Goal: Information Seeking & Learning: Compare options

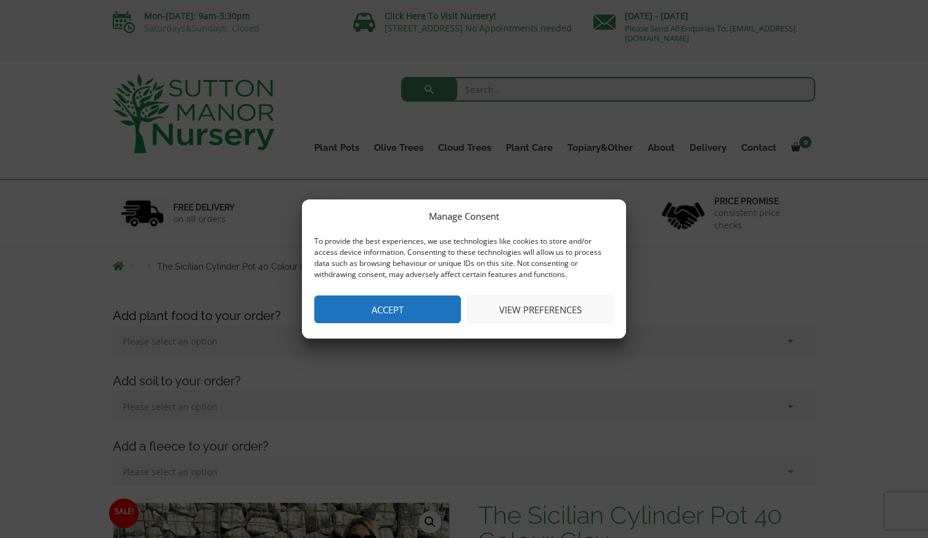
click at [396, 309] on button "Accept" at bounding box center [387, 310] width 147 height 28
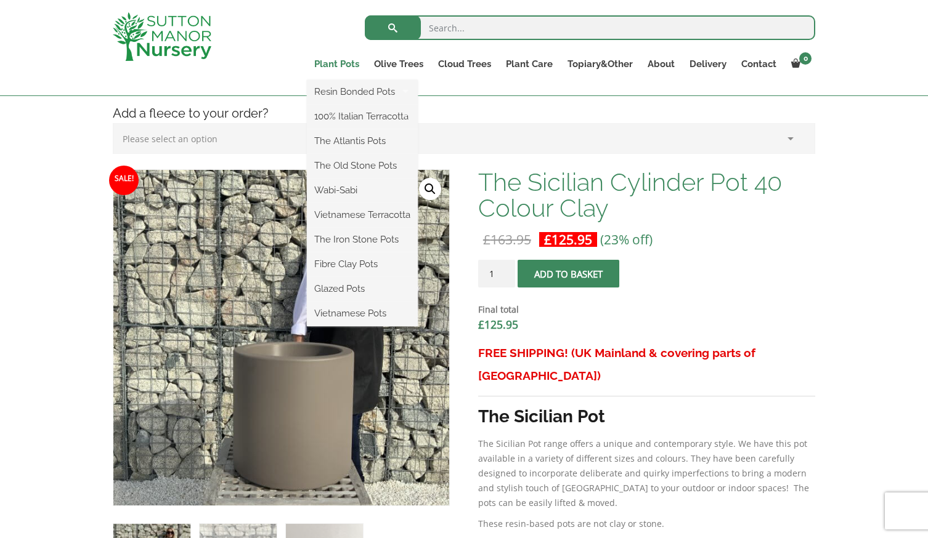
scroll to position [308, 0]
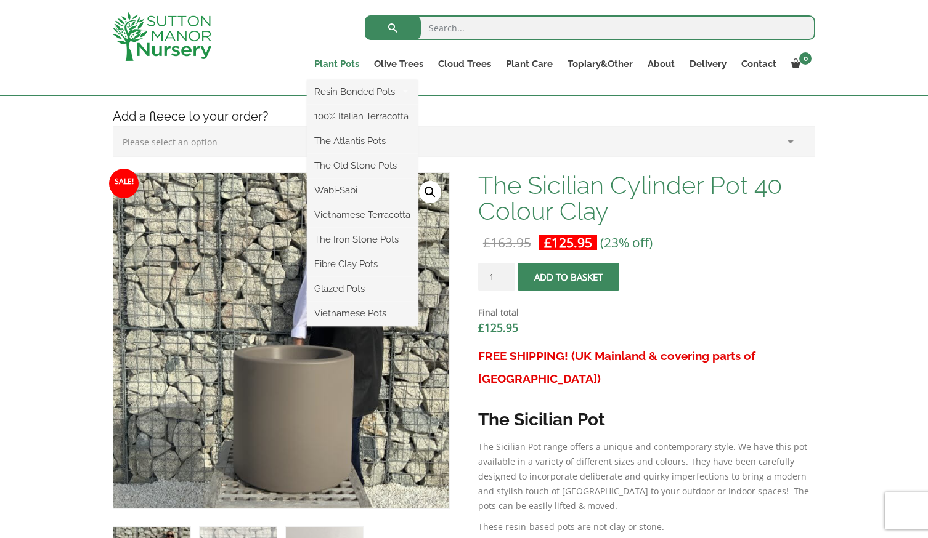
click at [336, 66] on link "Plant Pots" at bounding box center [337, 63] width 60 height 17
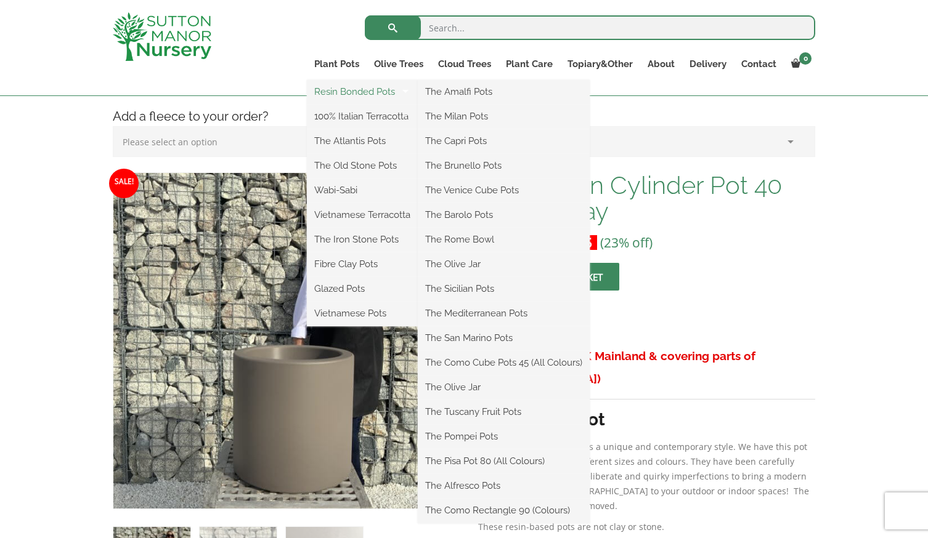
click at [336, 93] on link "Resin Bonded Pots" at bounding box center [362, 92] width 111 height 18
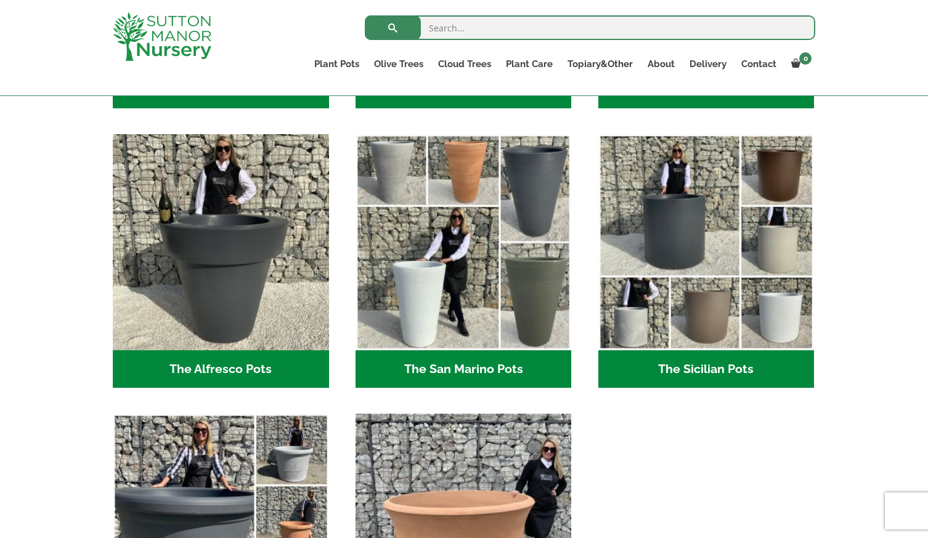
scroll to position [1388, 0]
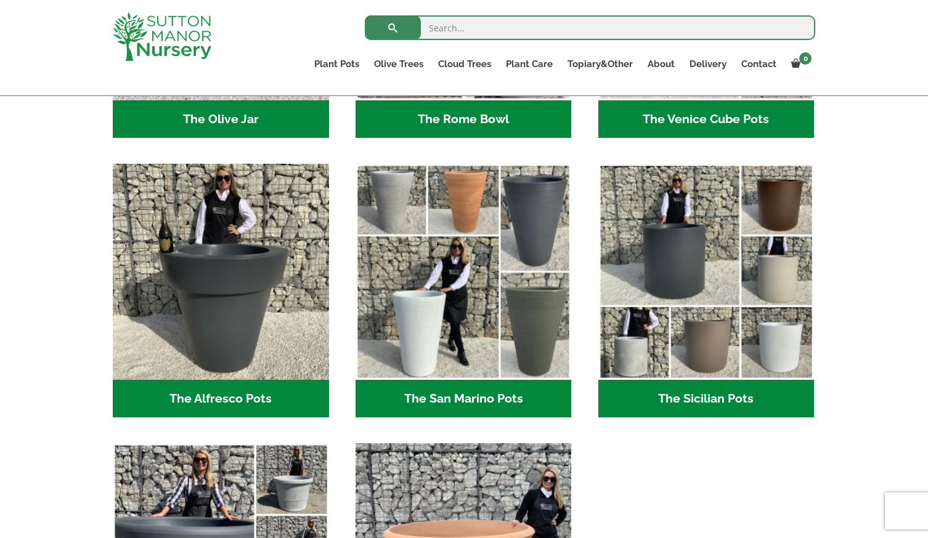
click at [711, 405] on h2 "The Sicilian Pots (18)" at bounding box center [706, 399] width 216 height 38
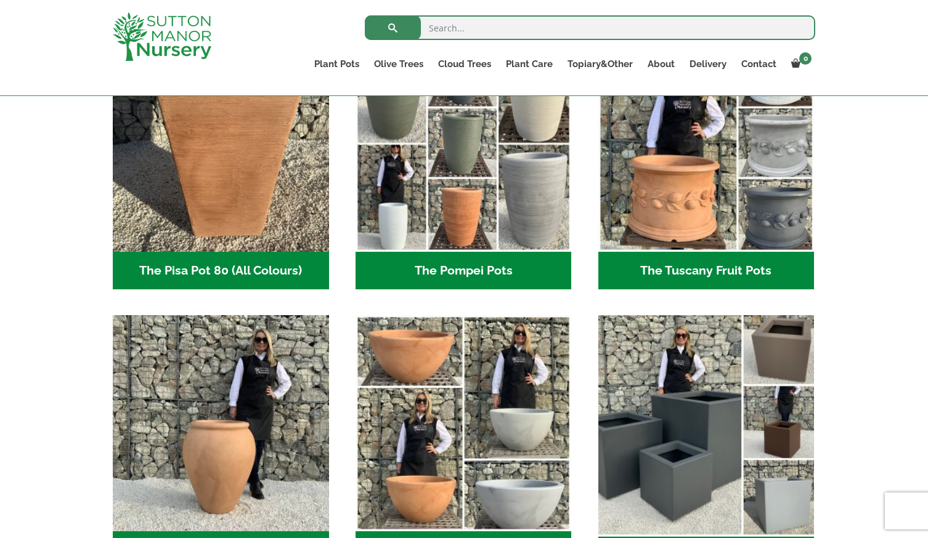
scroll to position [1204, 0]
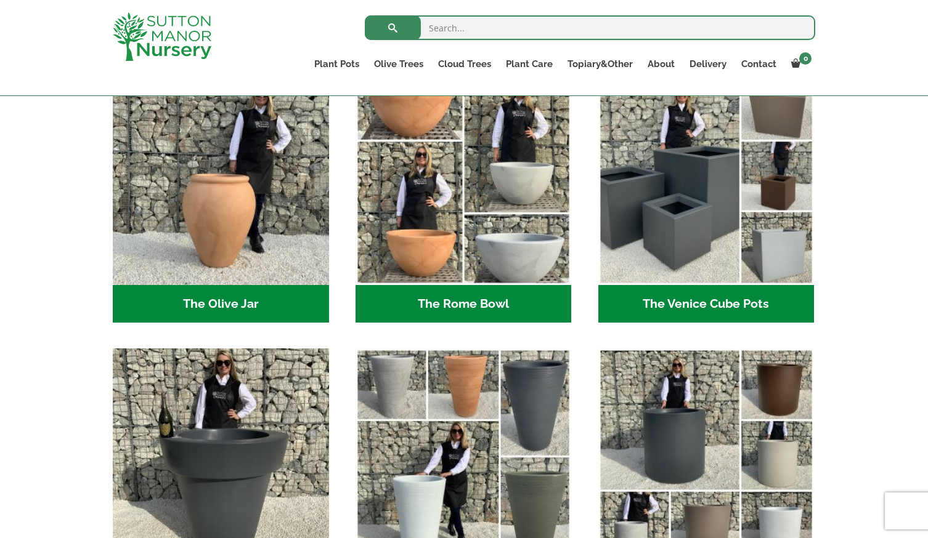
click at [727, 304] on h2 "The Venice Cube Pots (12)" at bounding box center [706, 304] width 216 height 38
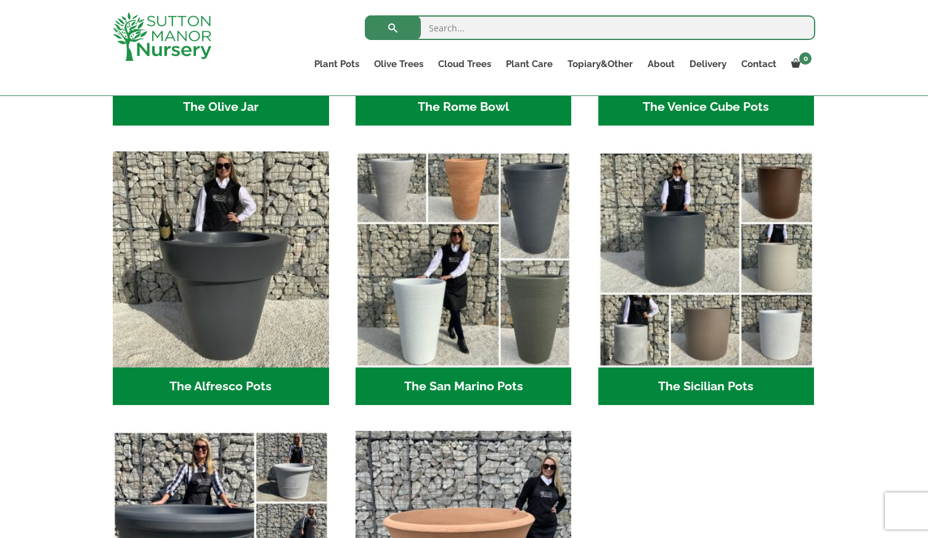
scroll to position [1450, 0]
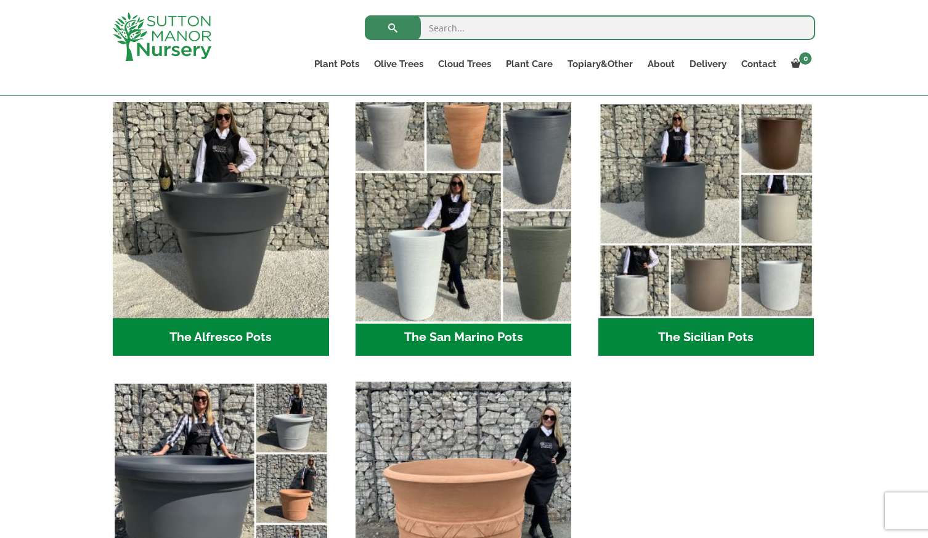
click at [538, 254] on img "Visit product category The San Marino Pots" at bounding box center [463, 210] width 227 height 227
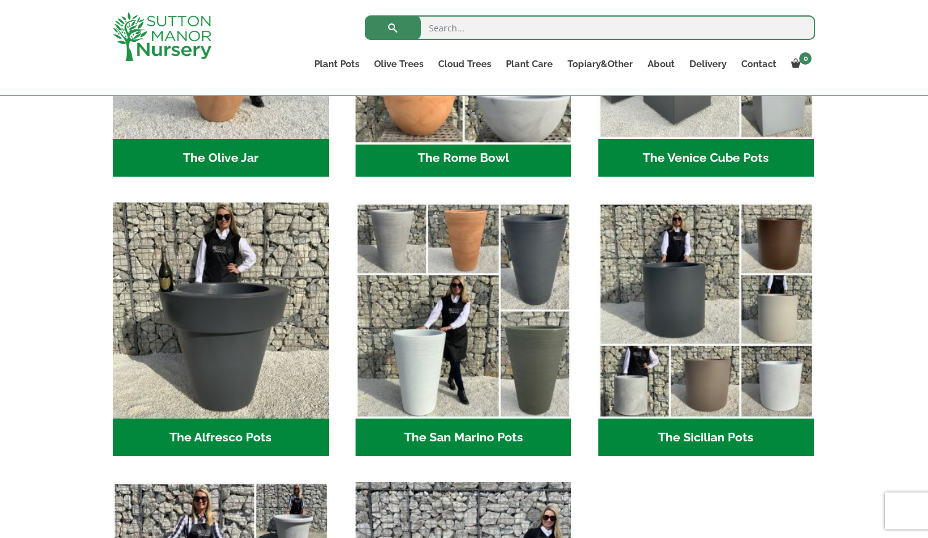
scroll to position [1142, 0]
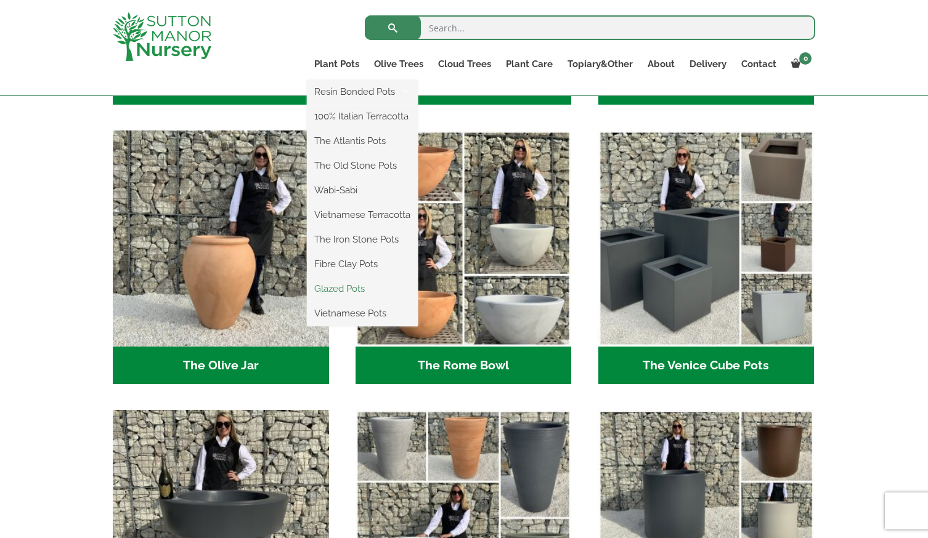
click at [344, 291] on link "Glazed Pots" at bounding box center [362, 289] width 111 height 18
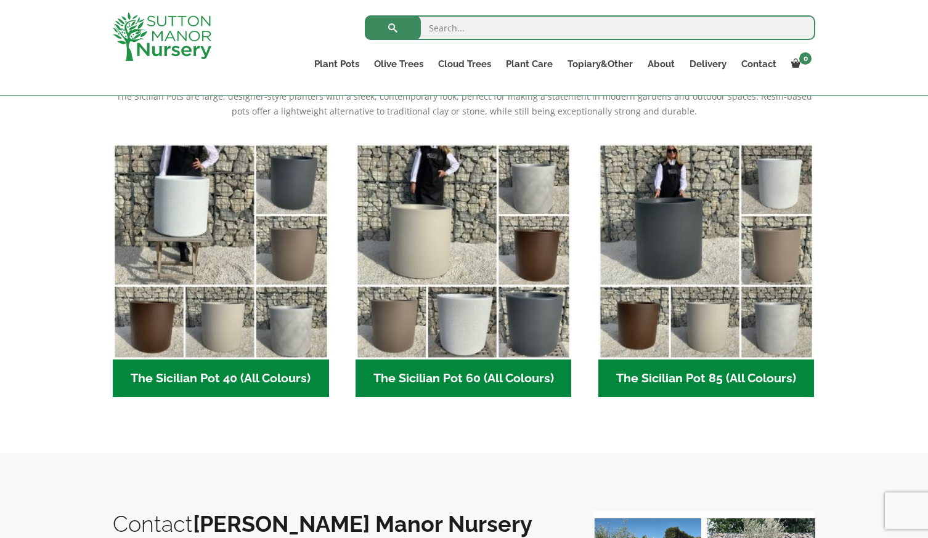
scroll to position [308, 0]
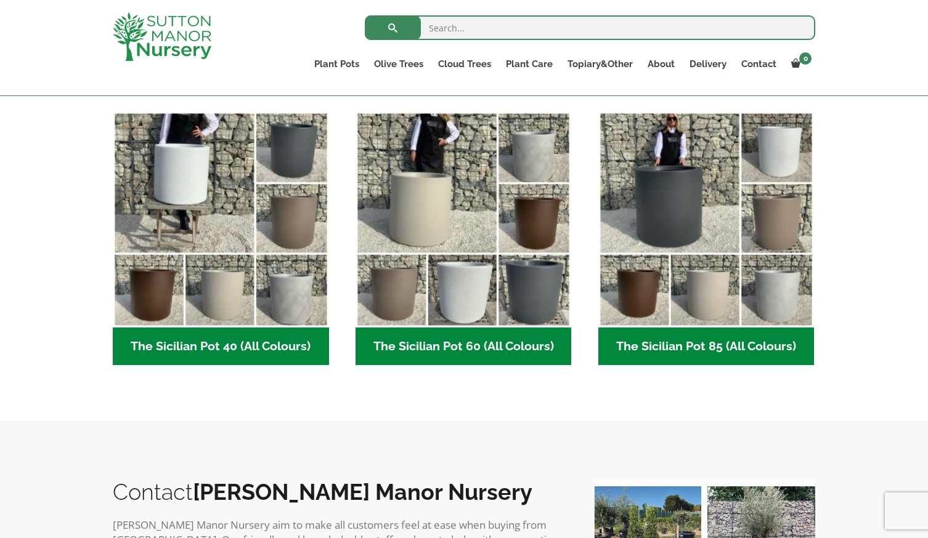
click at [503, 342] on h2 "The Sicilian Pot 60 (All Colours) (6)" at bounding box center [463, 347] width 216 height 38
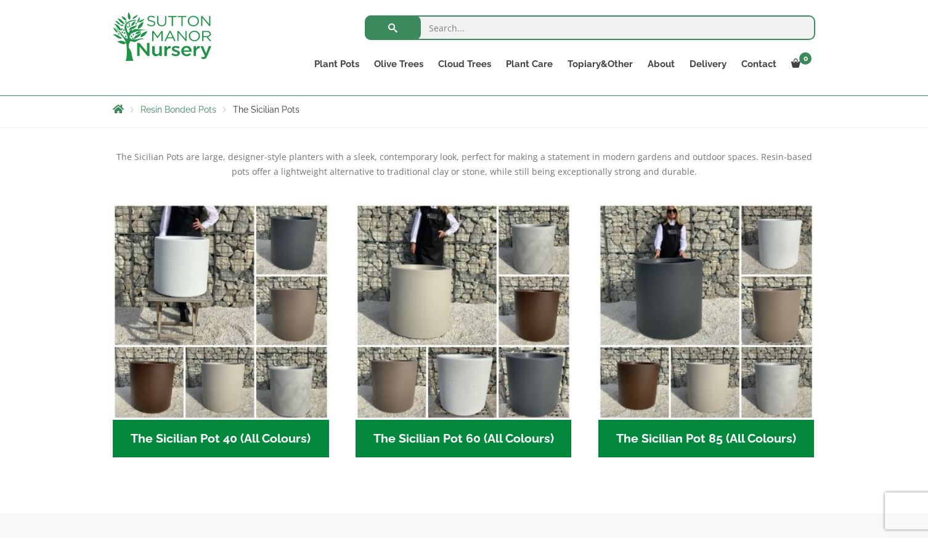
scroll to position [246, 0]
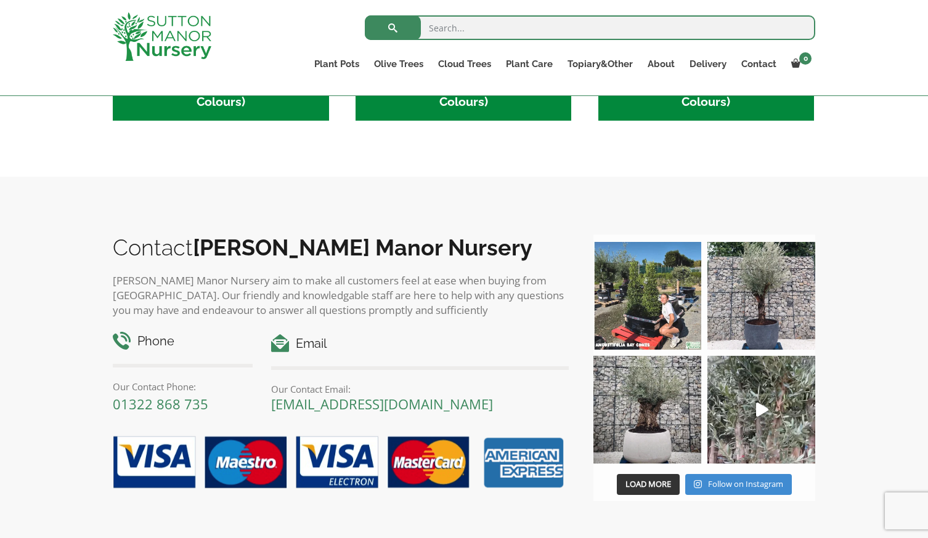
scroll to position [431, 0]
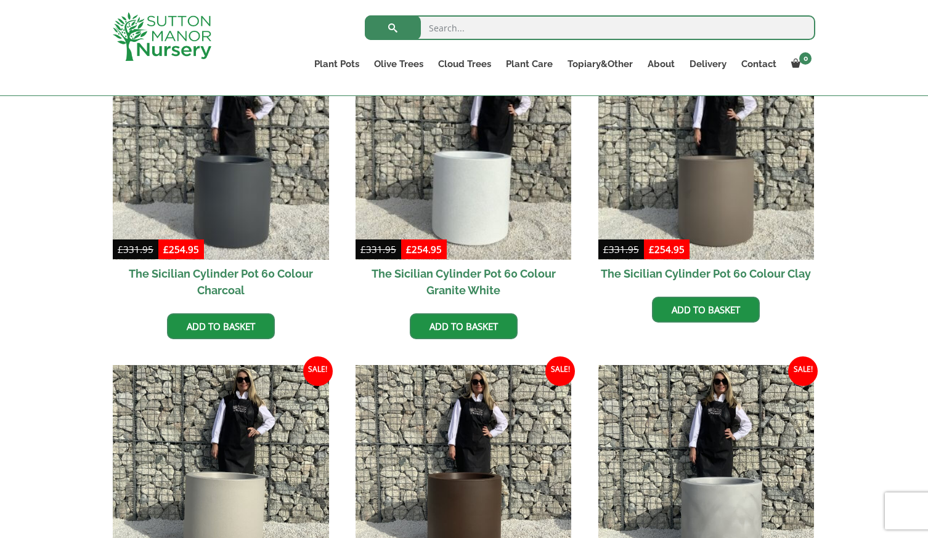
scroll to position [308, 0]
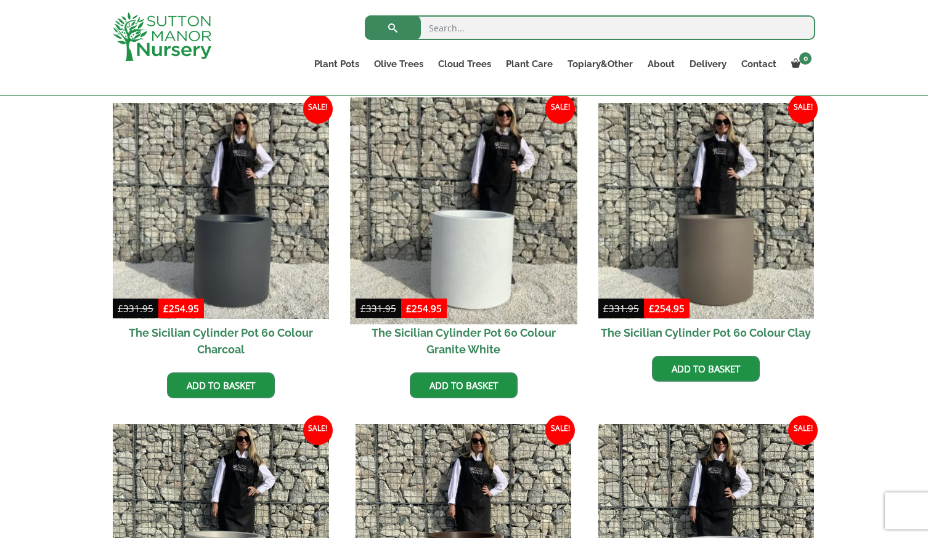
click at [501, 270] on img at bounding box center [463, 210] width 227 height 227
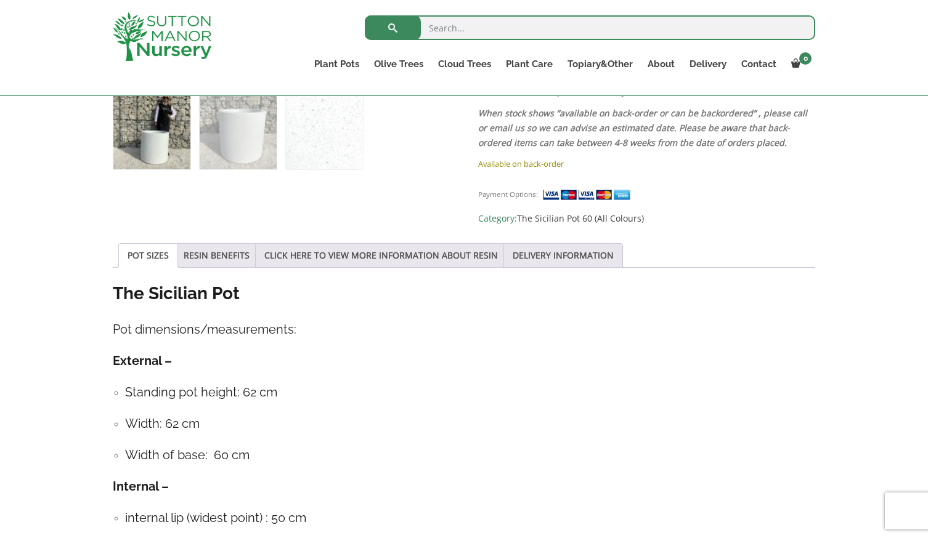
scroll to position [801, 0]
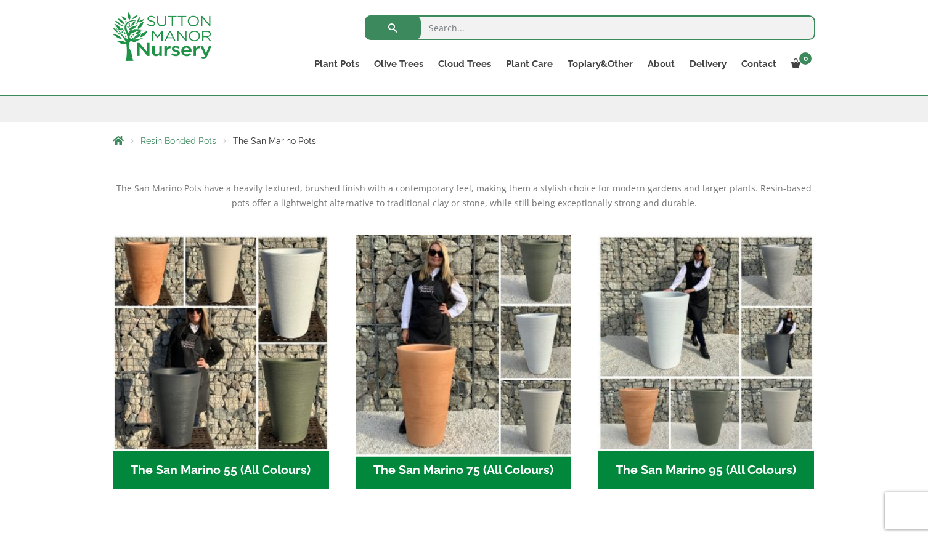
scroll to position [185, 0]
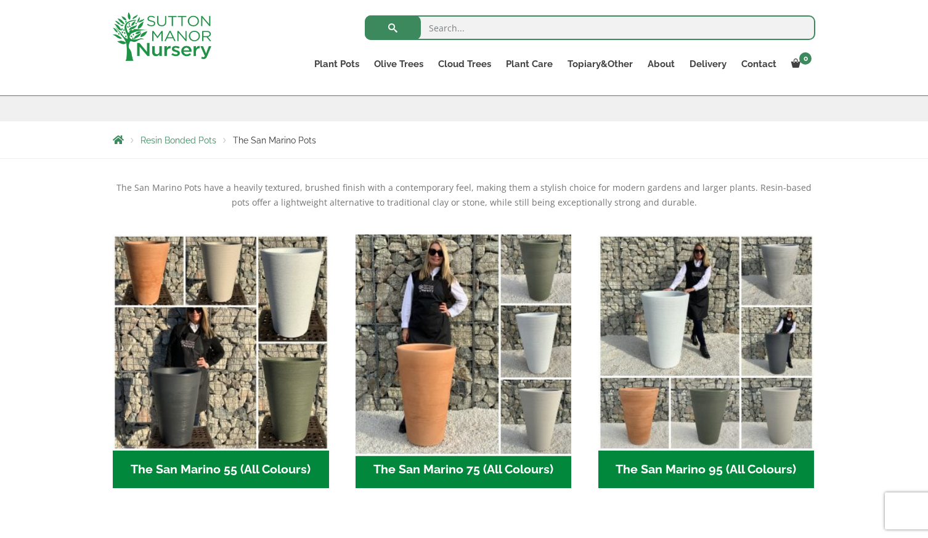
click at [447, 341] on img "Visit product category The San Marino 75 (All Colours)" at bounding box center [463, 342] width 227 height 227
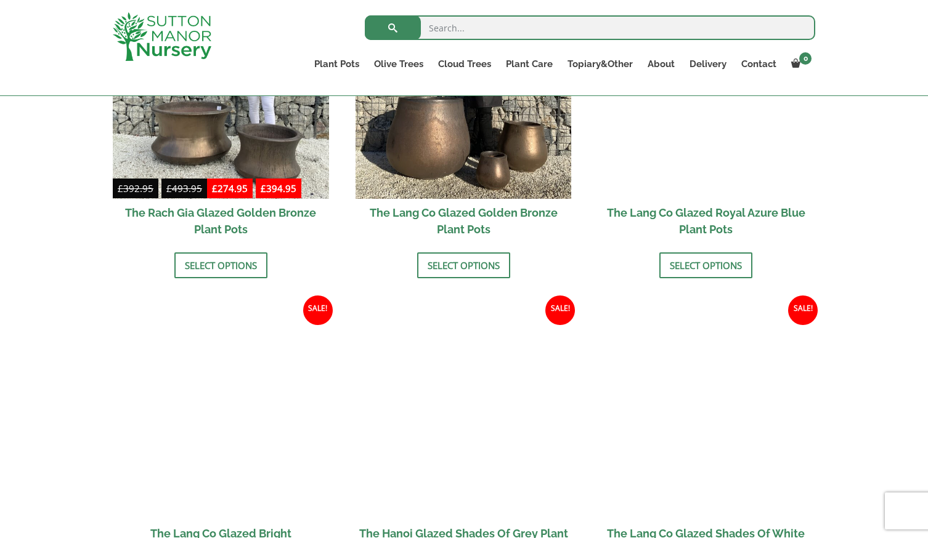
scroll to position [1355, 0]
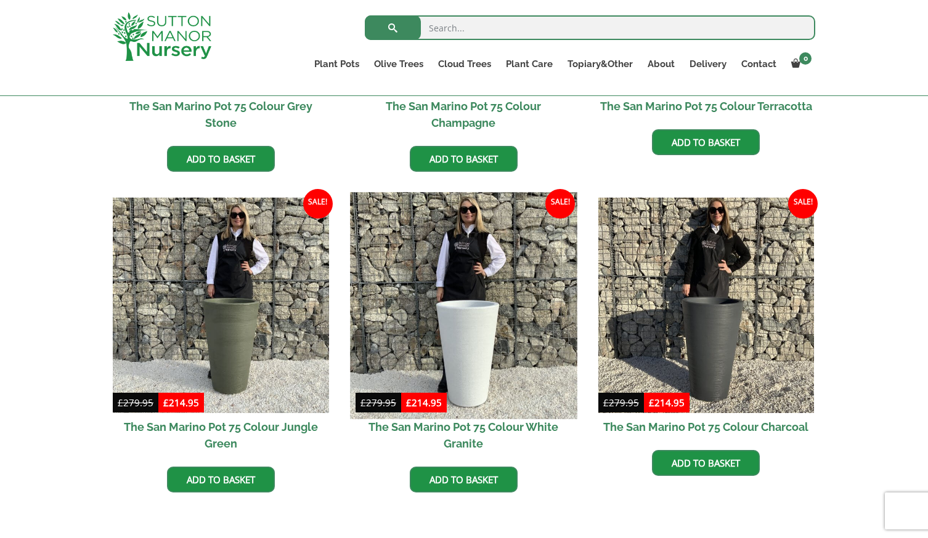
scroll to position [431, 0]
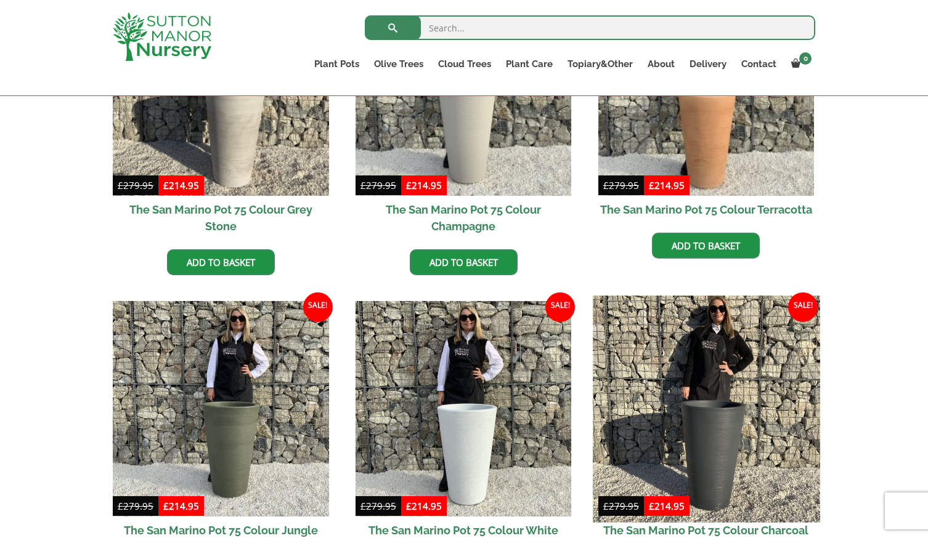
click at [685, 416] on img at bounding box center [706, 409] width 227 height 227
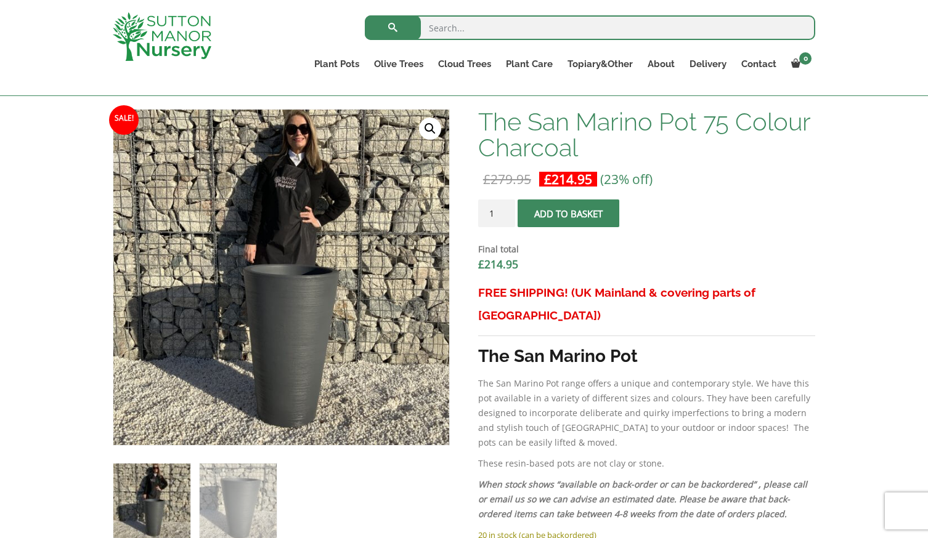
scroll to position [370, 0]
